Goal: Information Seeking & Learning: Learn about a topic

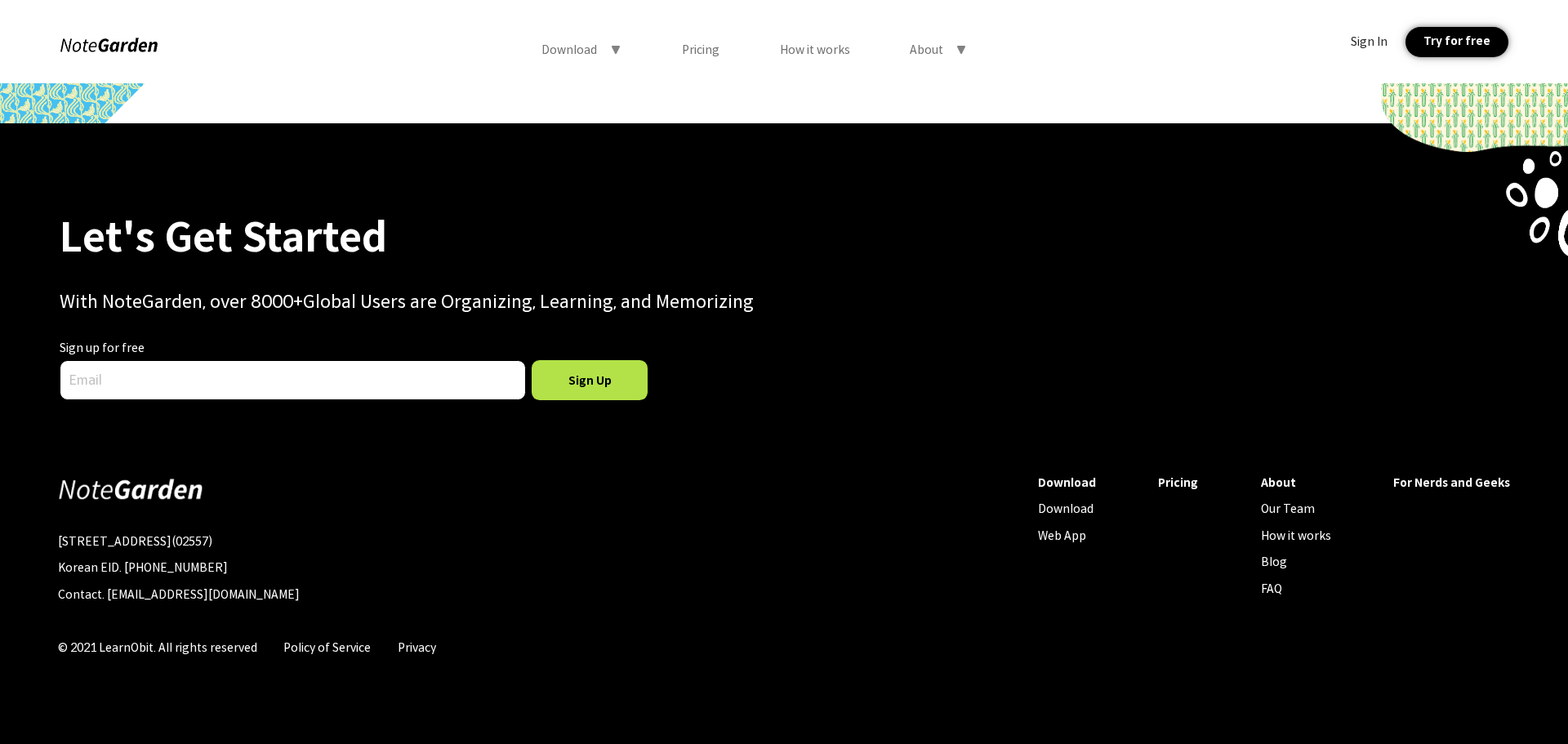
scroll to position [7778, 0]
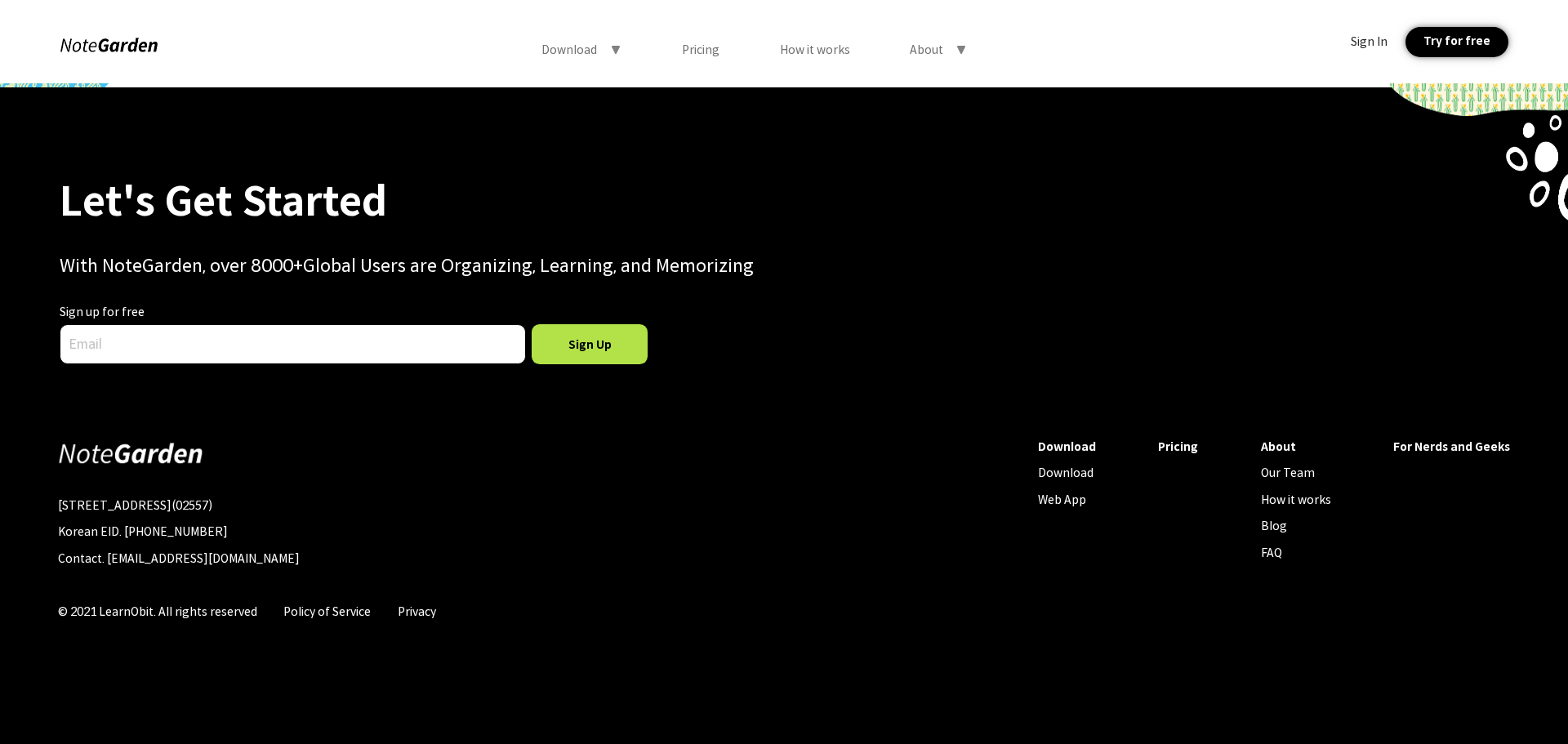
click at [100, 331] on input "text" at bounding box center [293, 344] width 467 height 40
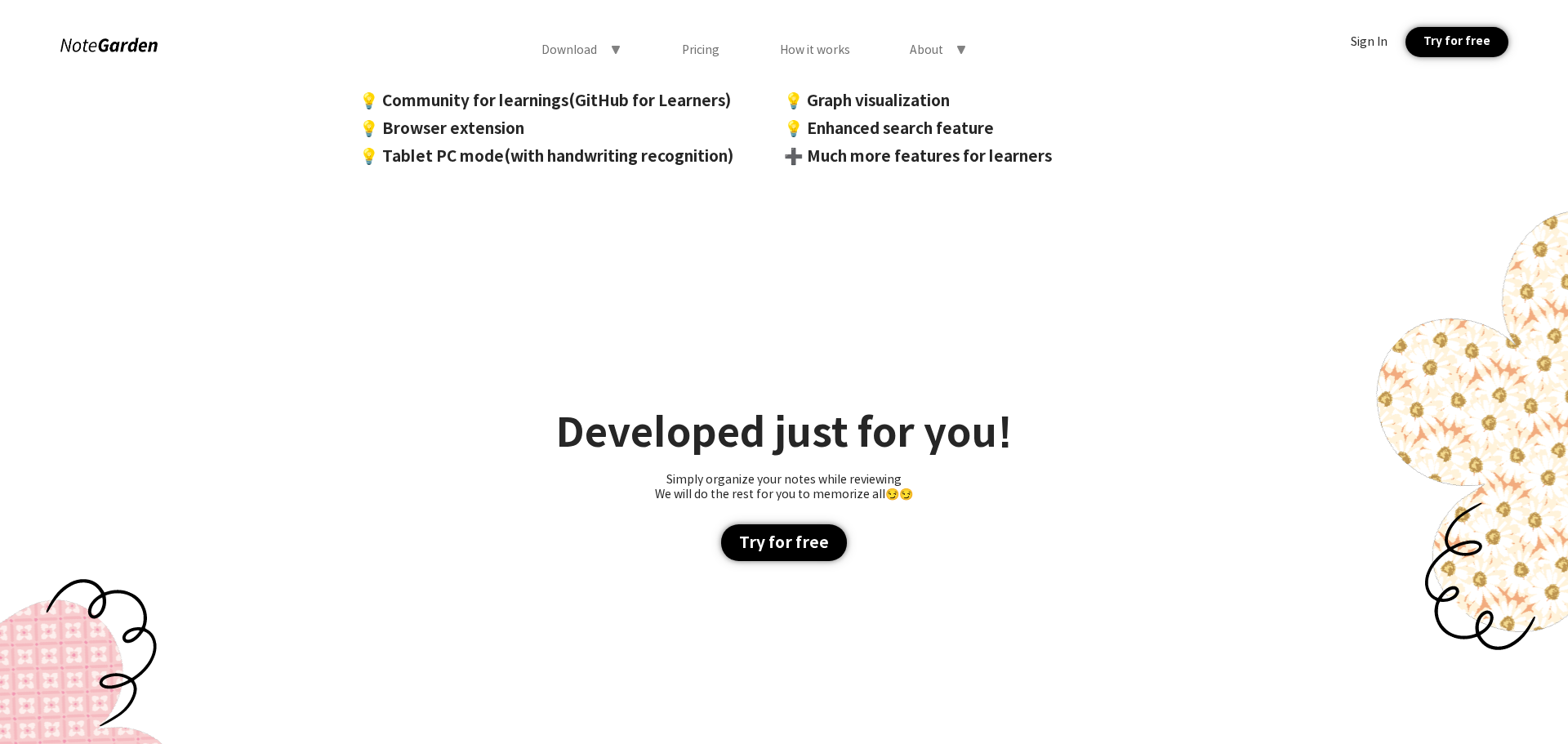
click at [717, 29] on div "Download symbol-triangle-down Pricing How it works About symbol-triangle-down S…" at bounding box center [784, 42] width 1568 height 83
click at [710, 48] on div "Pricing" at bounding box center [701, 50] width 38 height 15
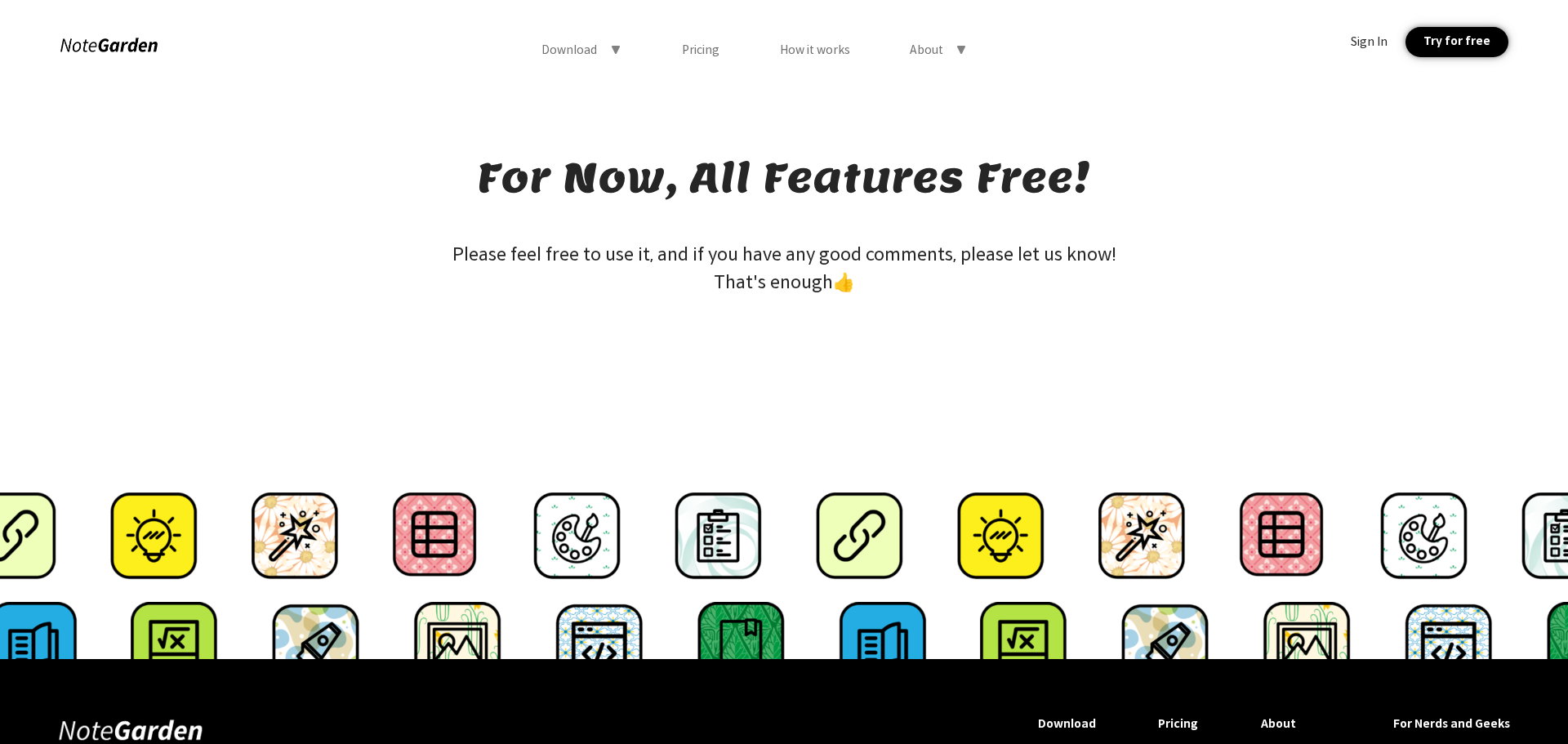
scroll to position [0, 0]
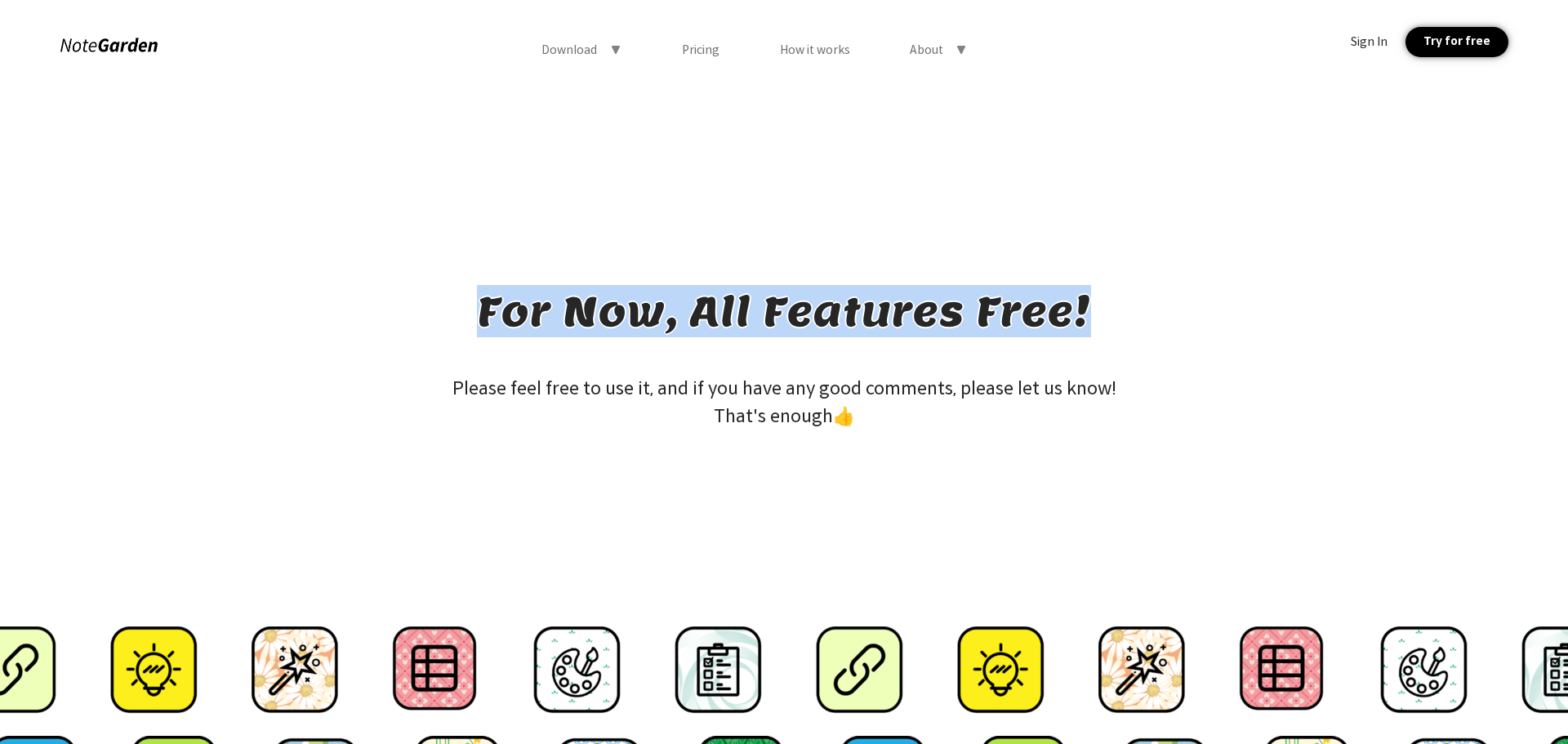
drag, startPoint x: 500, startPoint y: 313, endPoint x: 1098, endPoint y: 332, distance: 598.3
click at [1098, 332] on div "For Now, All Features Free! Please feel free to use it, and if you have any goo…" at bounding box center [784, 438] width 1568 height 710
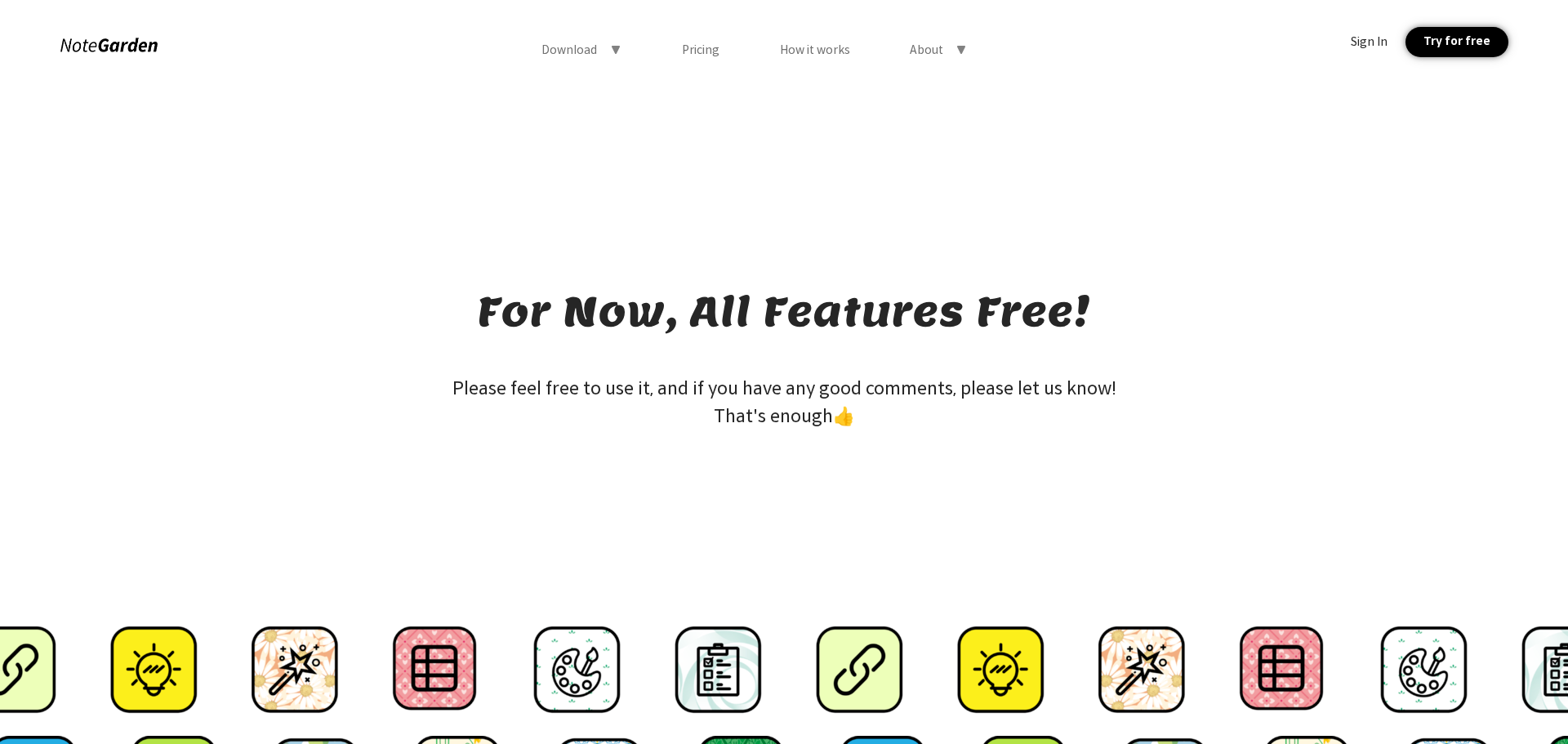
scroll to position [426, 0]
